Goal: Task Accomplishment & Management: Complete application form

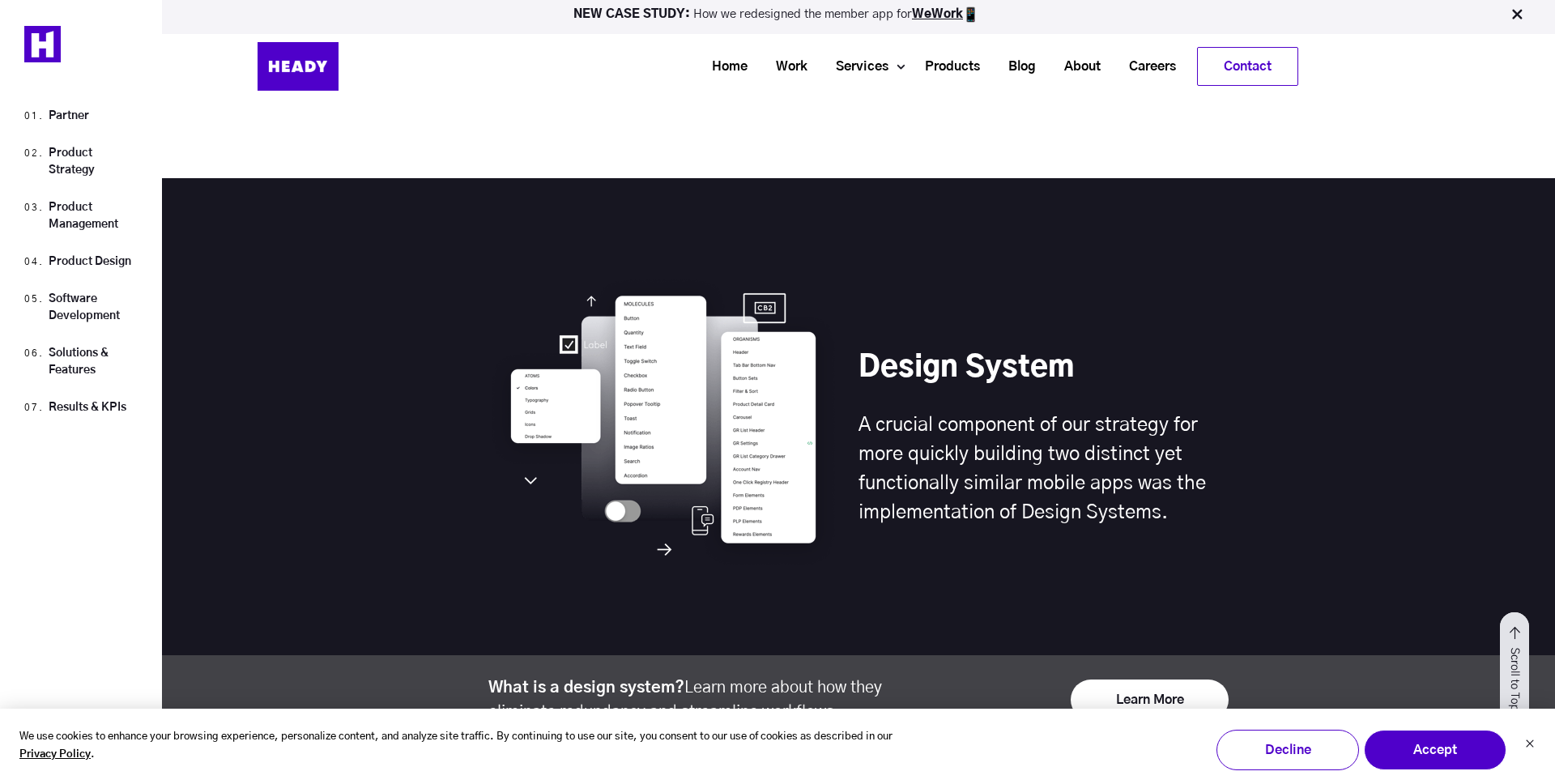
scroll to position [5965, 0]
click at [1140, 63] on link "Careers" at bounding box center [1146, 66] width 75 height 30
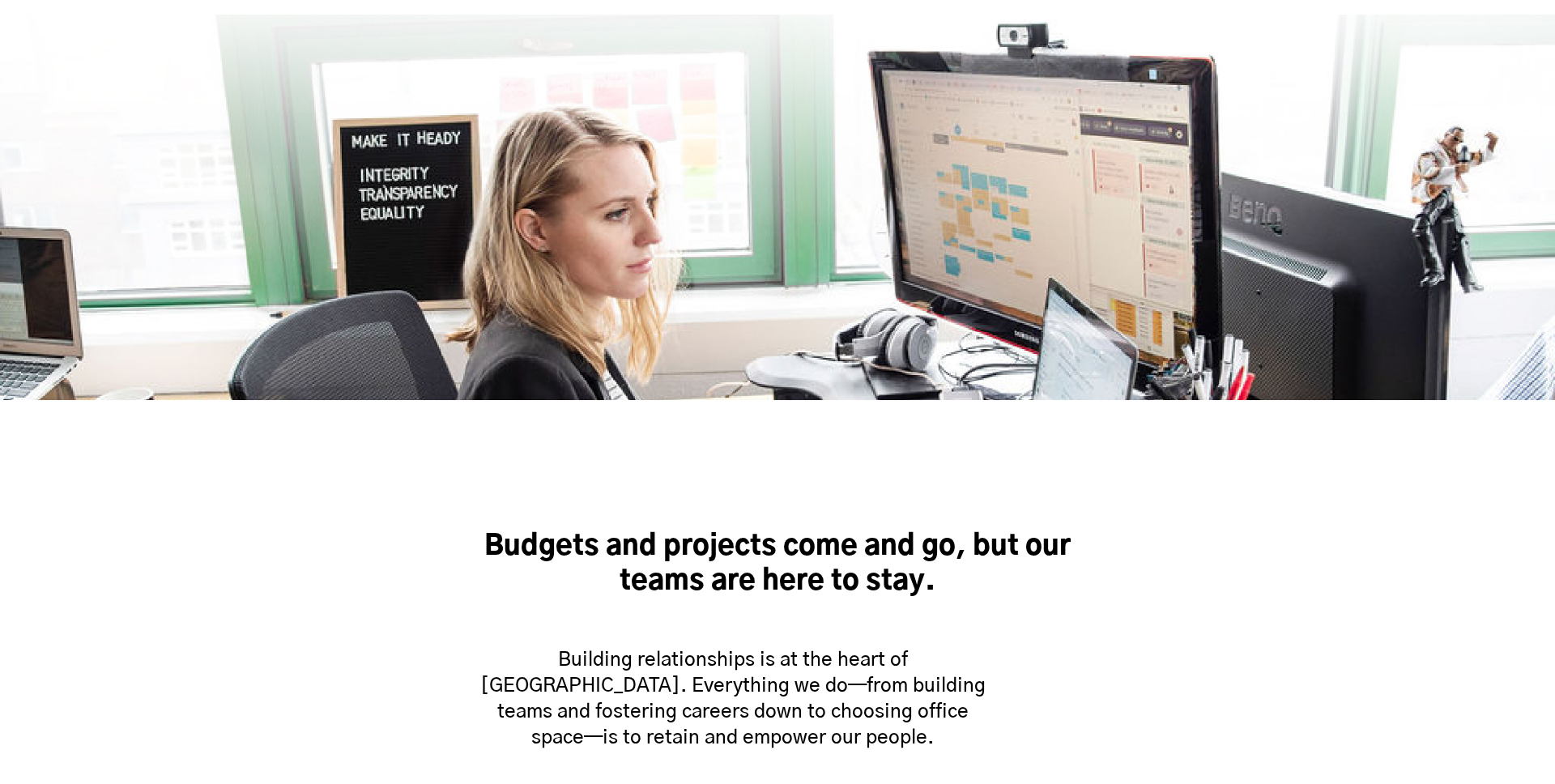
scroll to position [641, 0]
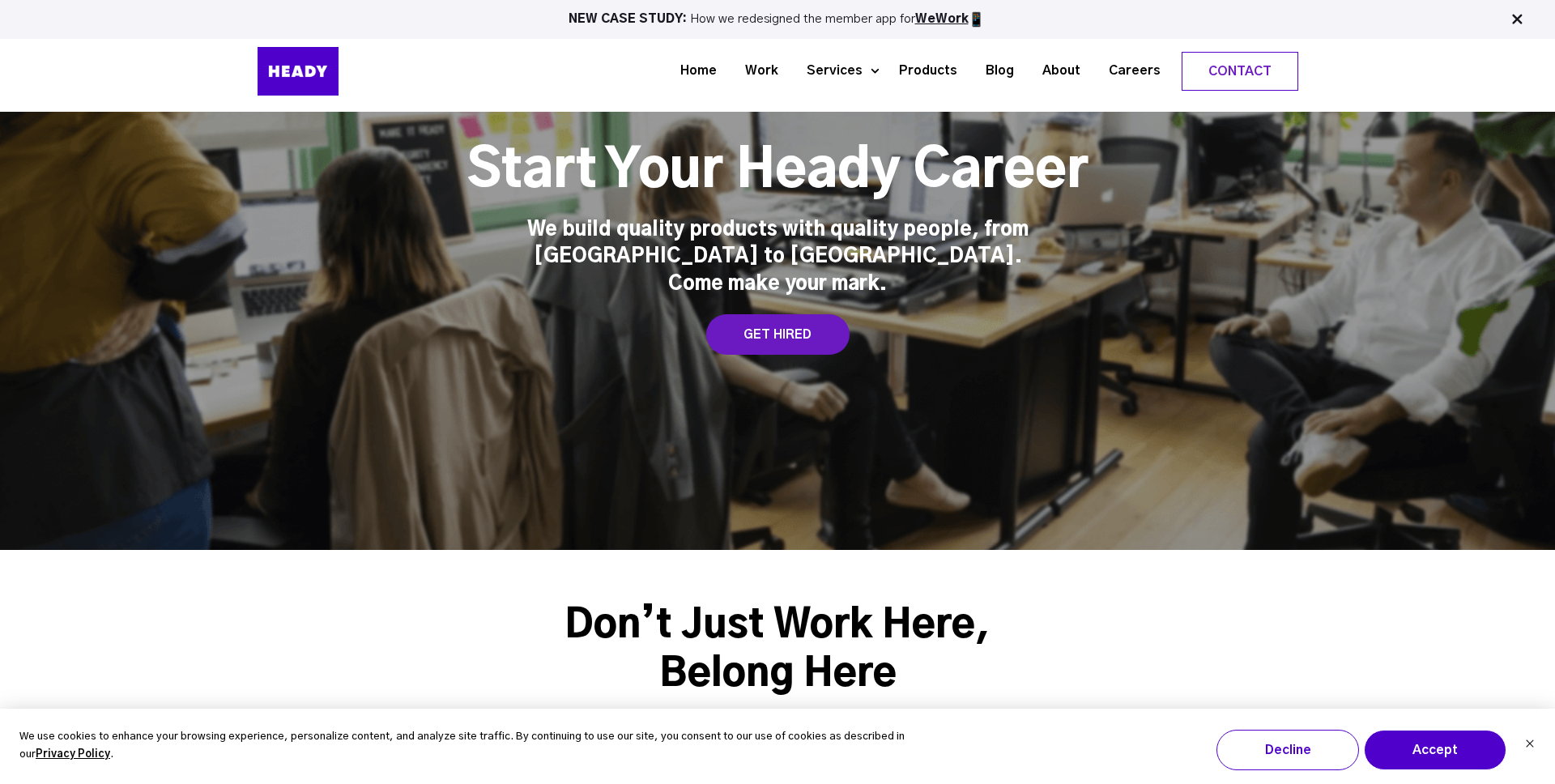
scroll to position [89, 0]
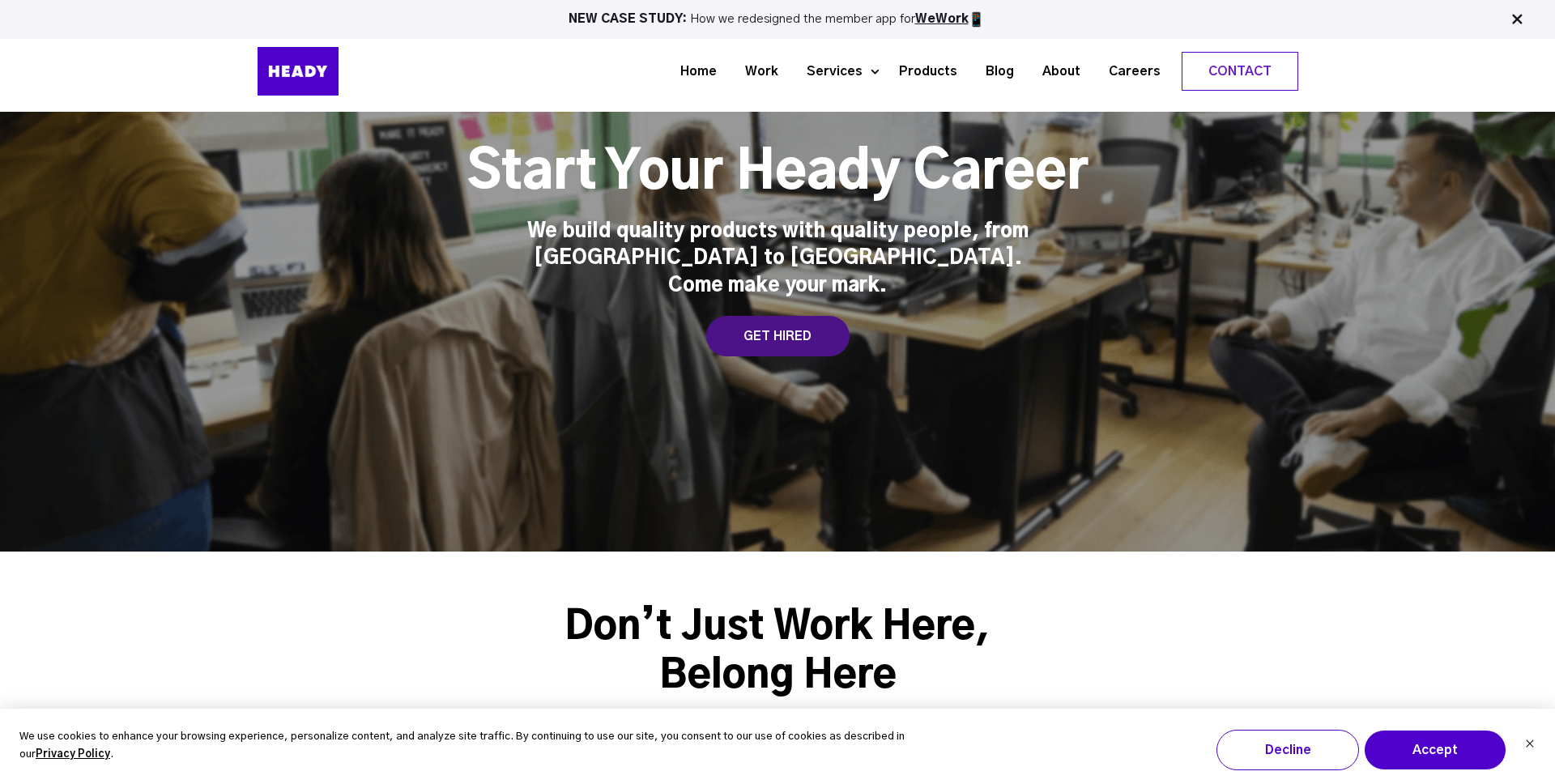
click at [788, 316] on div "GET HIRED" at bounding box center [778, 335] width 143 height 41
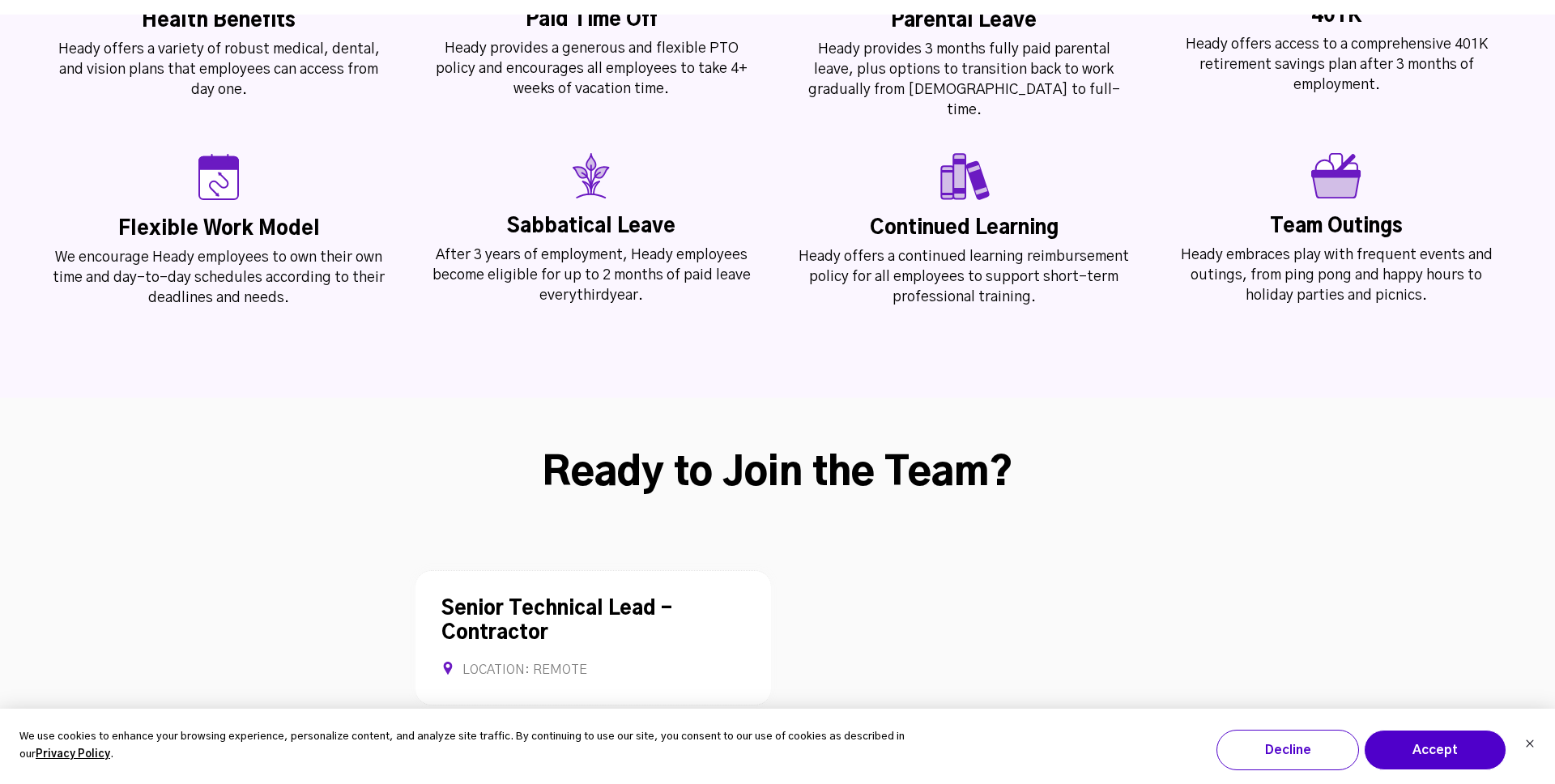
scroll to position [4189, 0]
